Goal: Find specific page/section: Find specific page/section

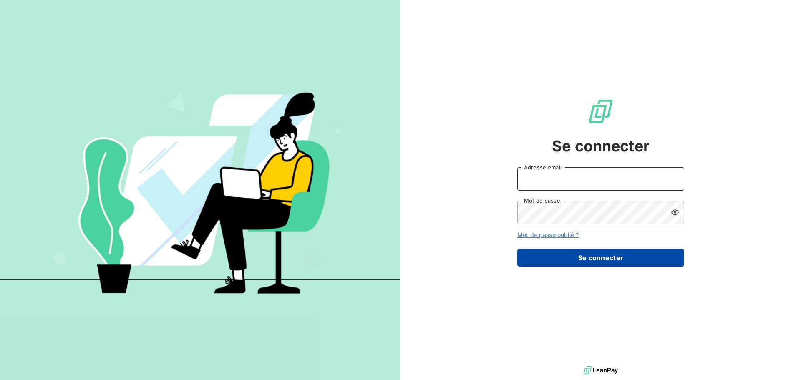
type input "[EMAIL_ADDRESS][DOMAIN_NAME]"
click at [617, 251] on button "Se connecter" at bounding box center [600, 258] width 167 height 18
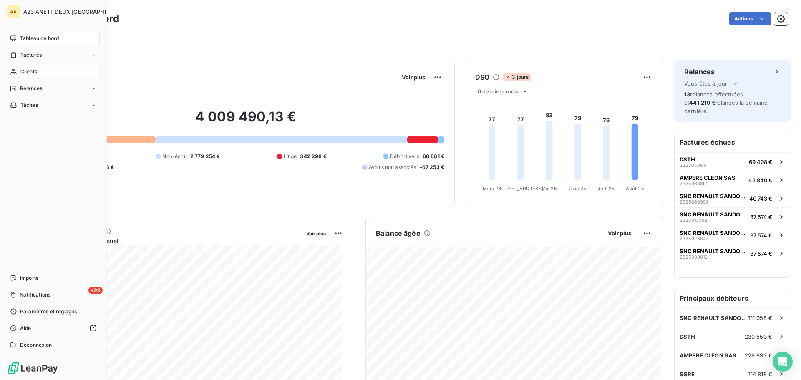
click at [33, 76] on div "Clients" at bounding box center [53, 71] width 93 height 13
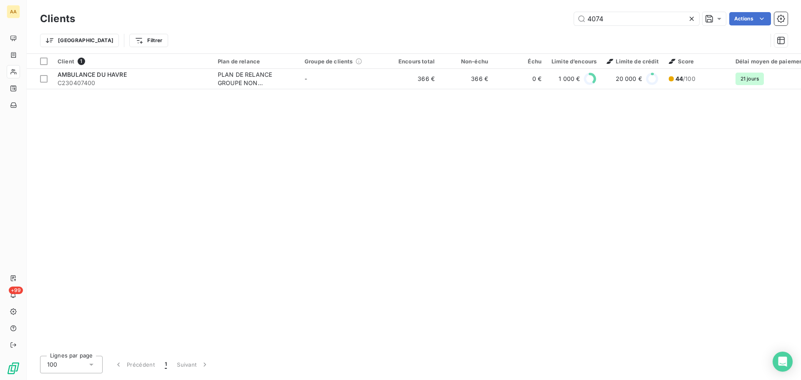
type input "4074"
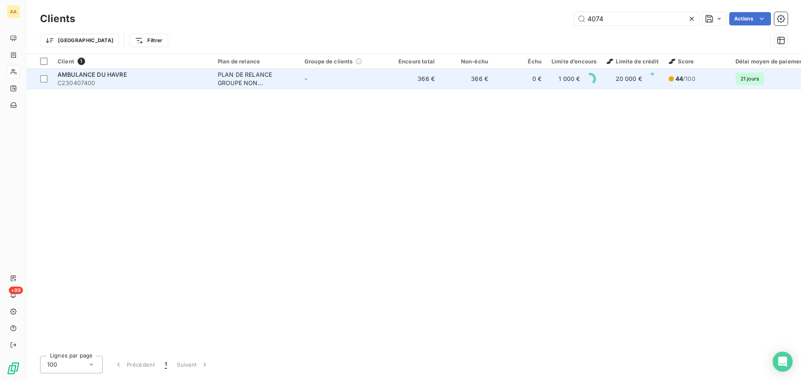
click at [106, 81] on span "C230407400" at bounding box center [133, 83] width 150 height 8
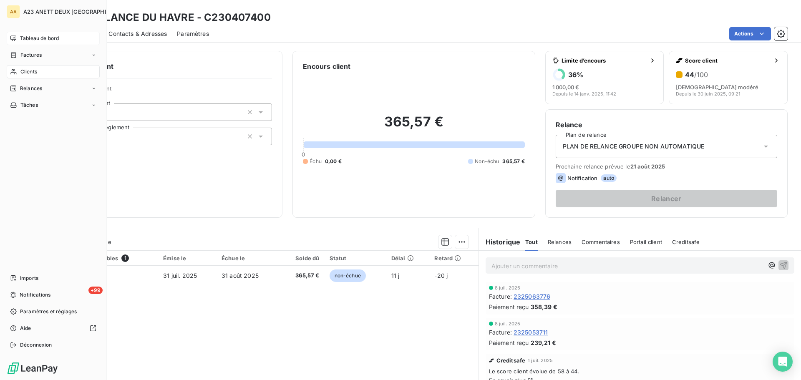
click at [39, 37] on span "Tableau de bord" at bounding box center [39, 39] width 39 height 8
